Goal: Task Accomplishment & Management: Manage account settings

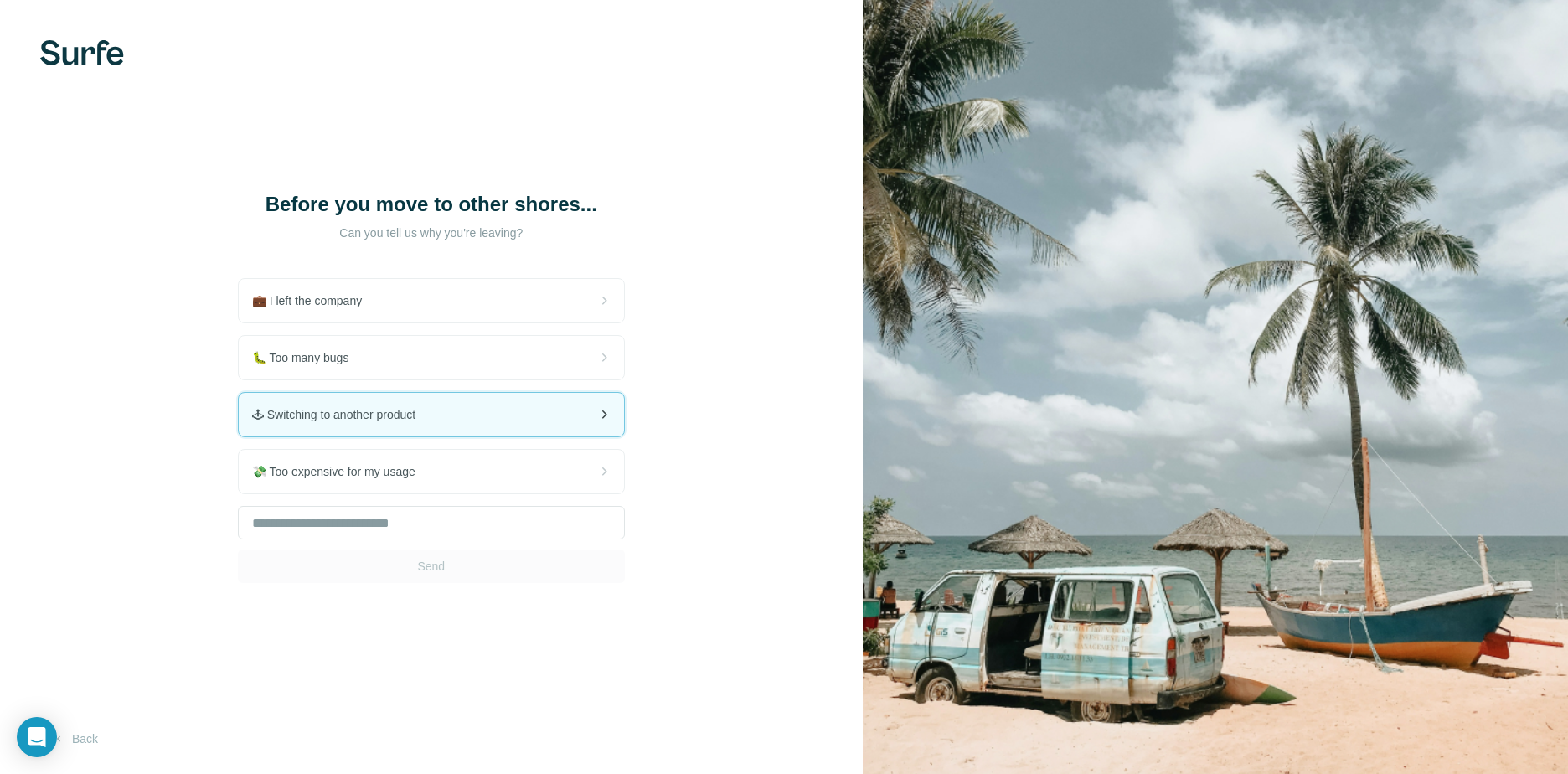
click at [449, 424] on div "🕹 Switching to another product" at bounding box center [431, 414] width 385 height 44
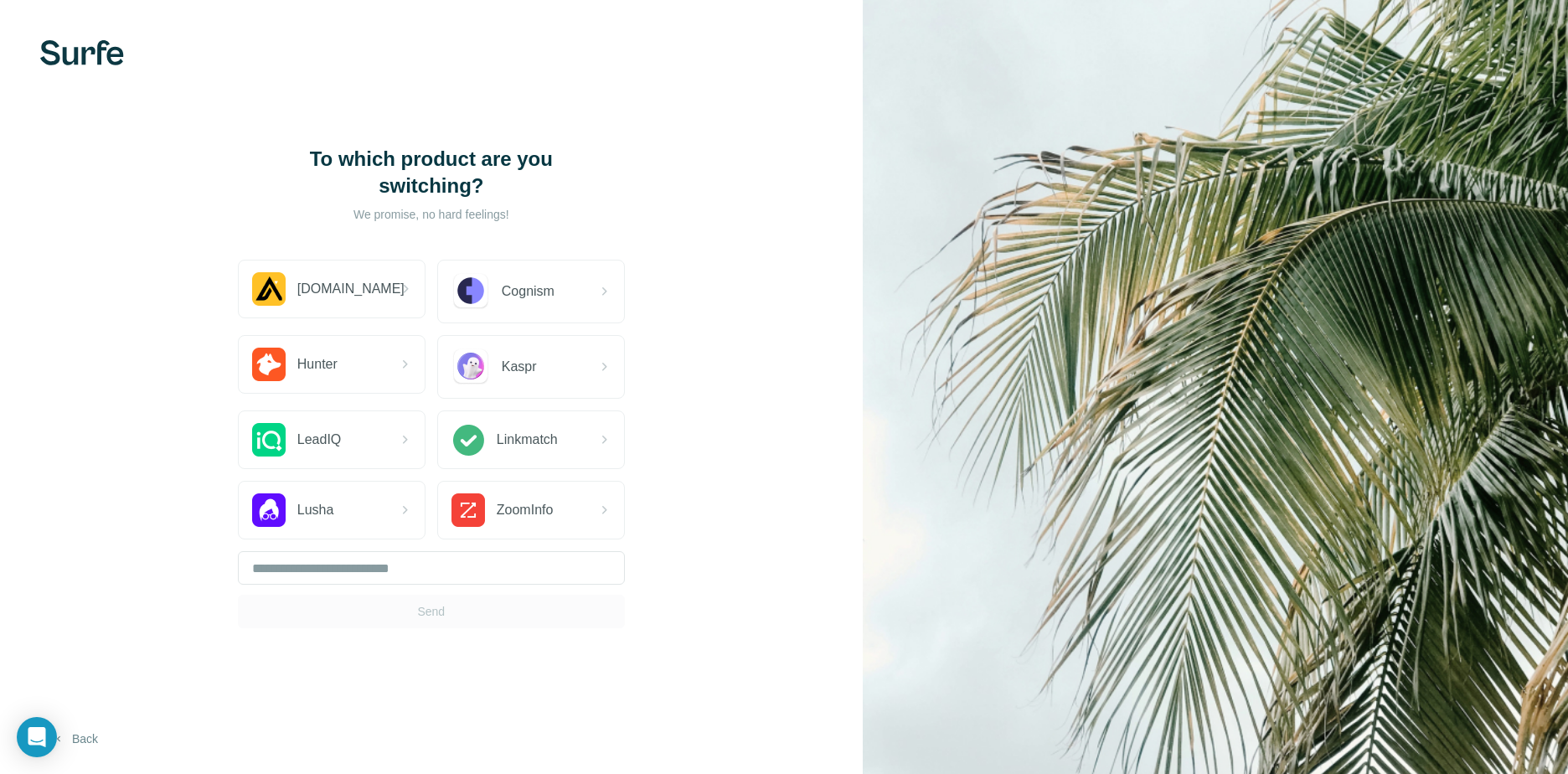
click at [70, 738] on button "Back" at bounding box center [75, 739] width 69 height 30
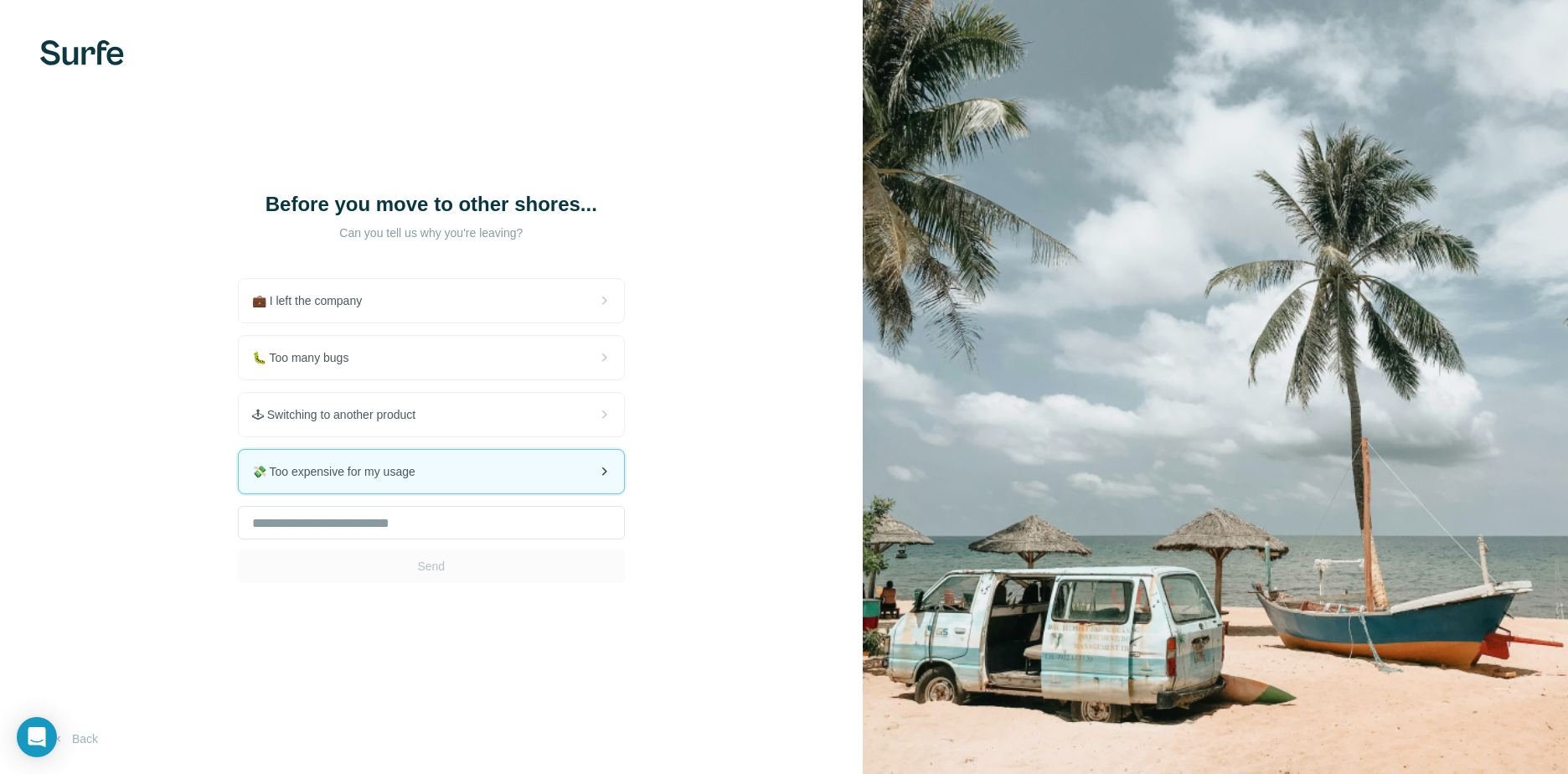
click at [464, 466] on div "💸 Too expensive for my usage" at bounding box center [431, 471] width 385 height 44
